Goal: Information Seeking & Learning: Learn about a topic

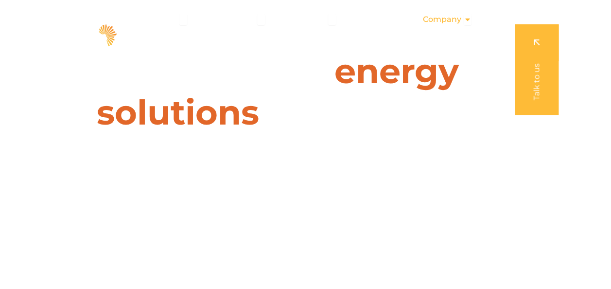
click at [429, 18] on span "Company" at bounding box center [442, 20] width 38 height 12
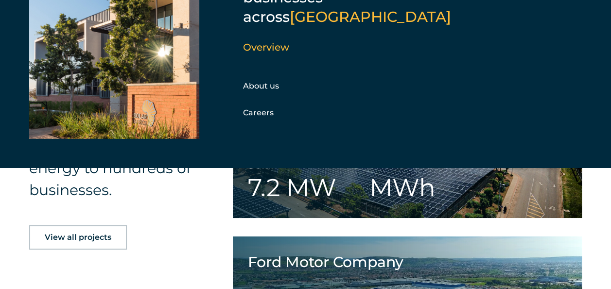
scroll to position [1737, 0]
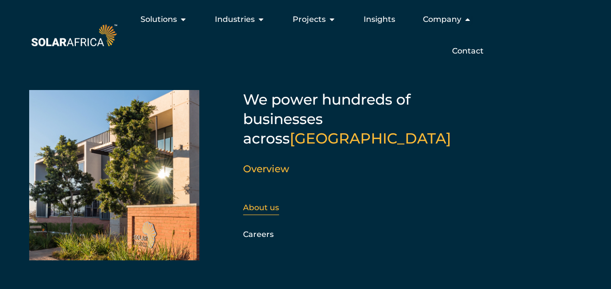
click at [269, 203] on link "About us" at bounding box center [261, 207] width 36 height 9
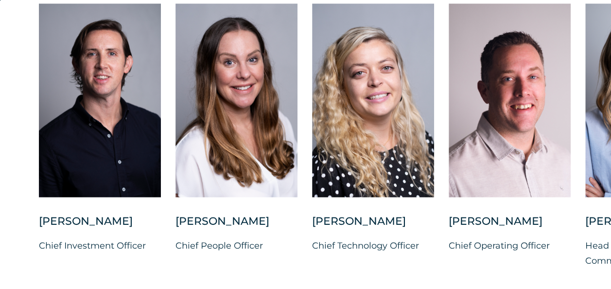
scroll to position [2497, 0]
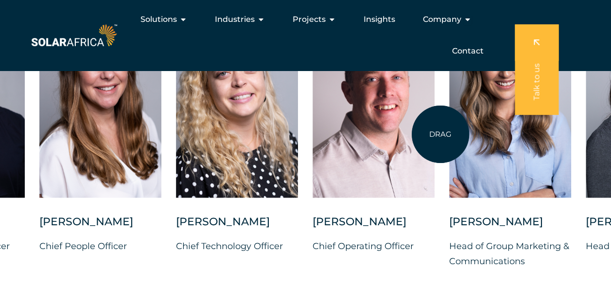
drag, startPoint x: 576, startPoint y: 156, endPoint x: 440, endPoint y: 134, distance: 137.9
click at [440, 134] on div "[PERSON_NAME] Chief Investment Officer [PERSON_NAME] Chief People Officer [PERS…" at bounding box center [449, 143] width 1170 height 279
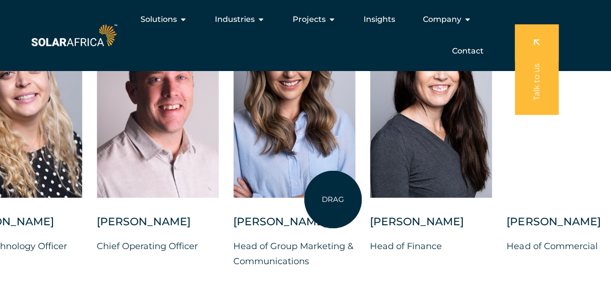
drag, startPoint x: 548, startPoint y: 181, endPoint x: 328, endPoint y: 198, distance: 221.3
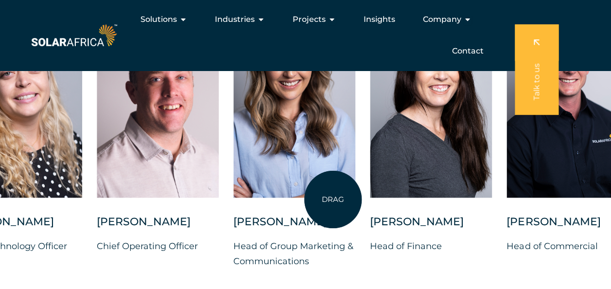
click at [328, 197] on div at bounding box center [294, 100] width 122 height 193
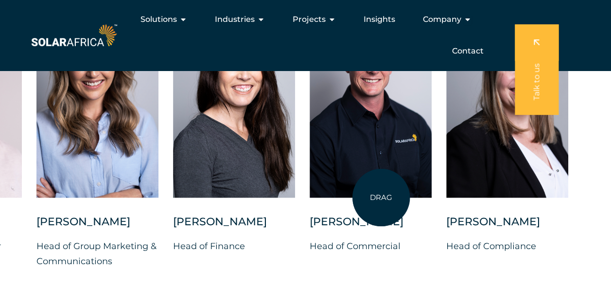
drag, startPoint x: 520, startPoint y: 192, endPoint x: 381, endPoint y: 197, distance: 139.1
click at [381, 197] on div at bounding box center [371, 100] width 122 height 193
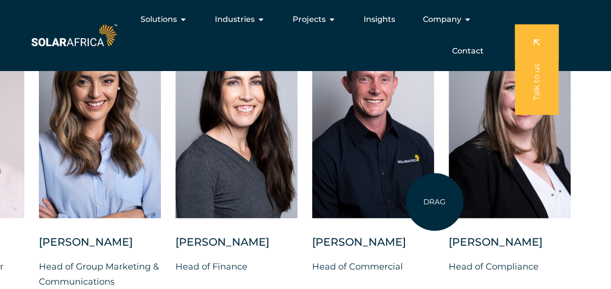
scroll to position [2391, 0]
